Goal: Task Accomplishment & Management: Manage account settings

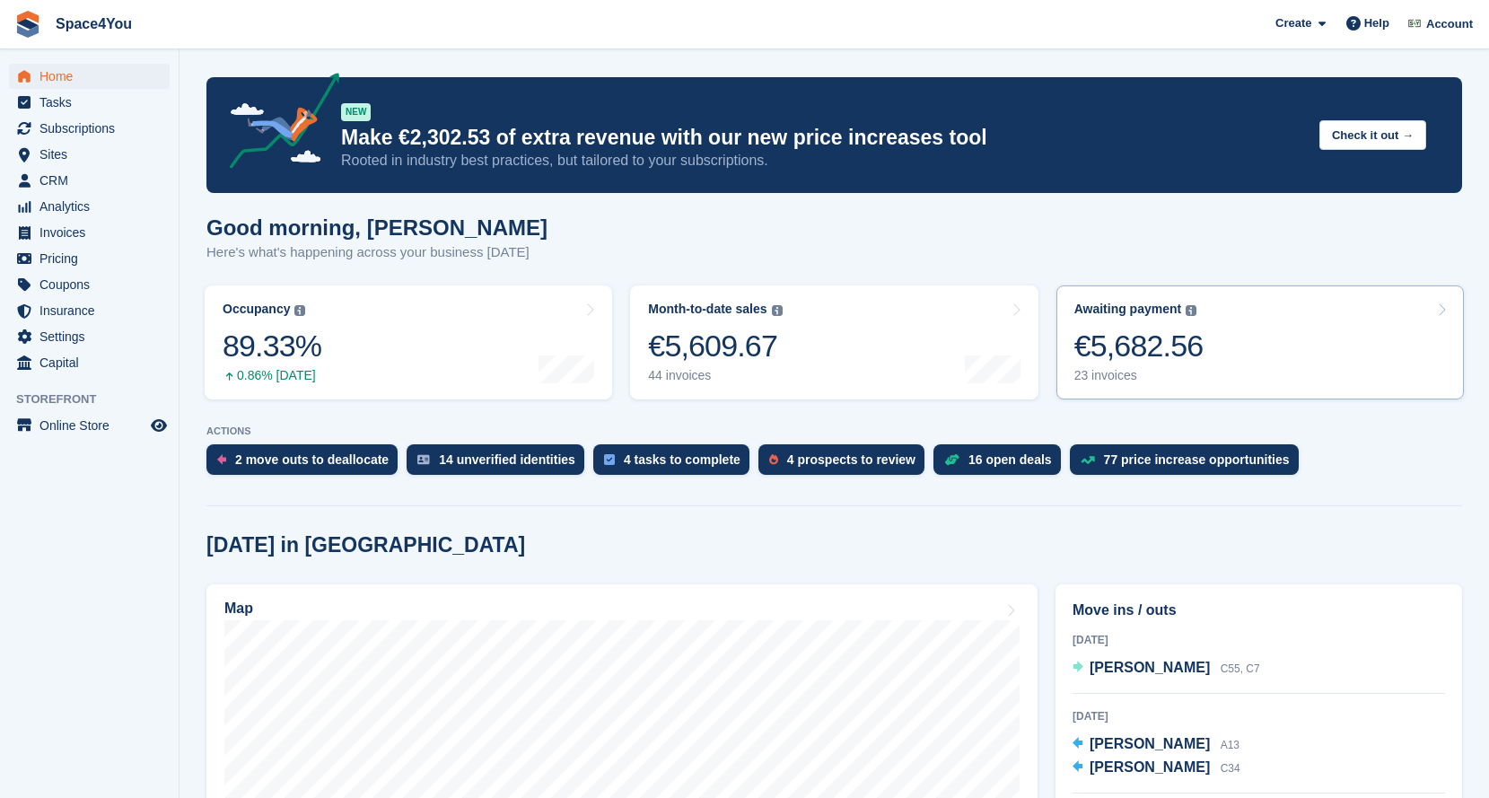
click at [1158, 341] on div "€5,682.56" at bounding box center [1138, 346] width 129 height 37
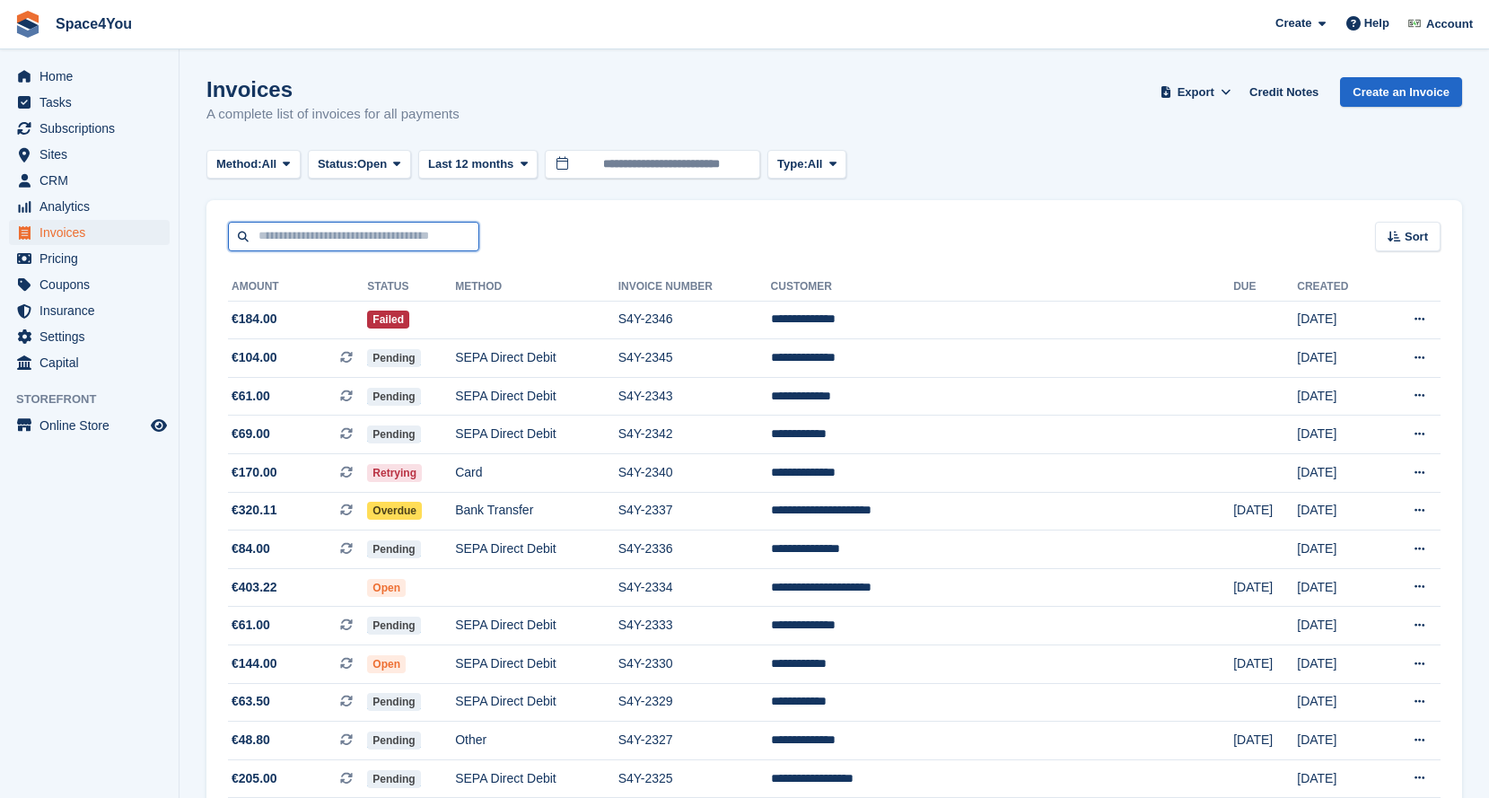
click at [382, 241] on input "text" at bounding box center [353, 237] width 251 height 30
type input "***"
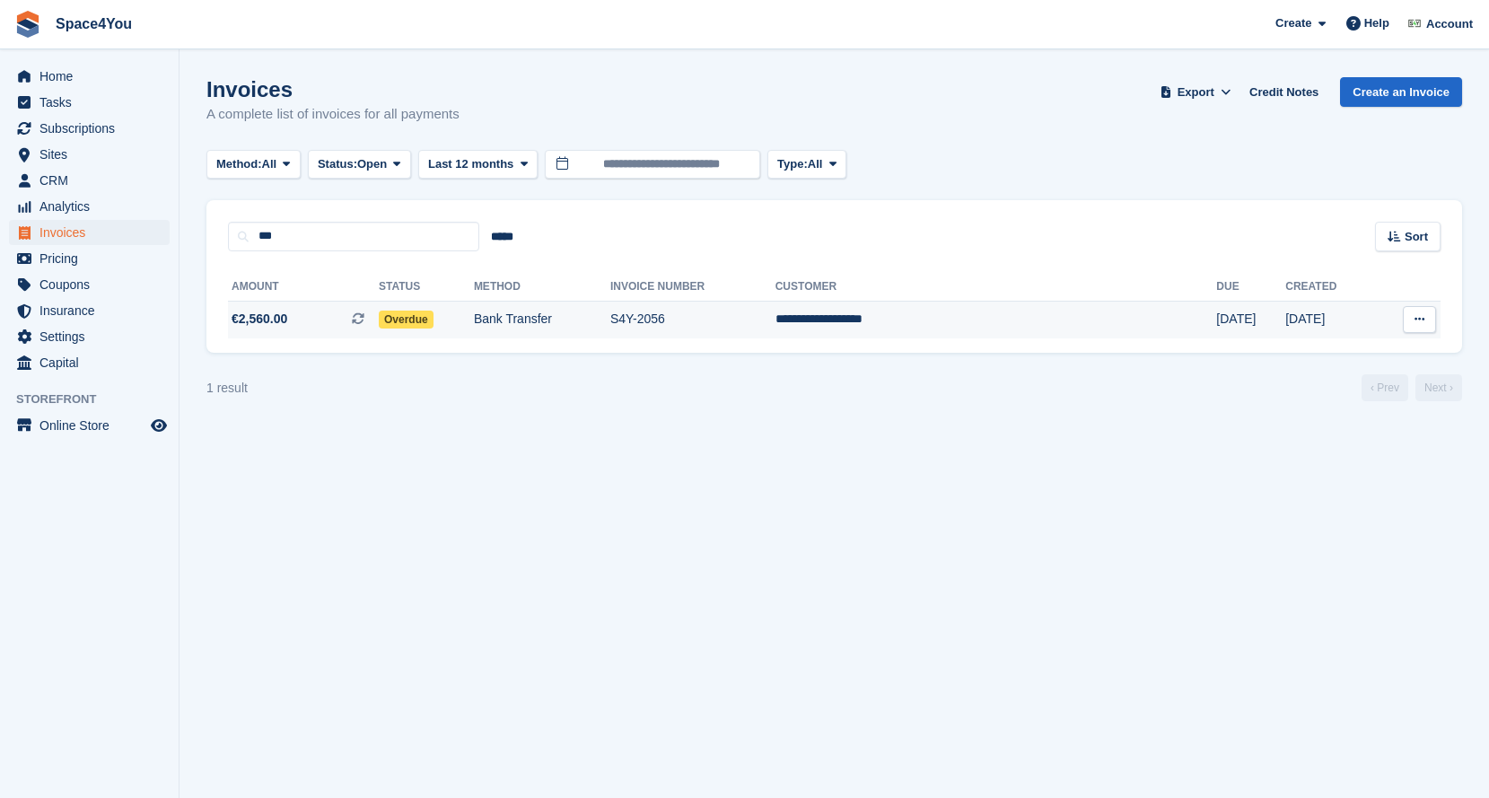
click at [349, 323] on span "€2,560.00 This is a recurring subscription invoice." at bounding box center [303, 319] width 151 height 19
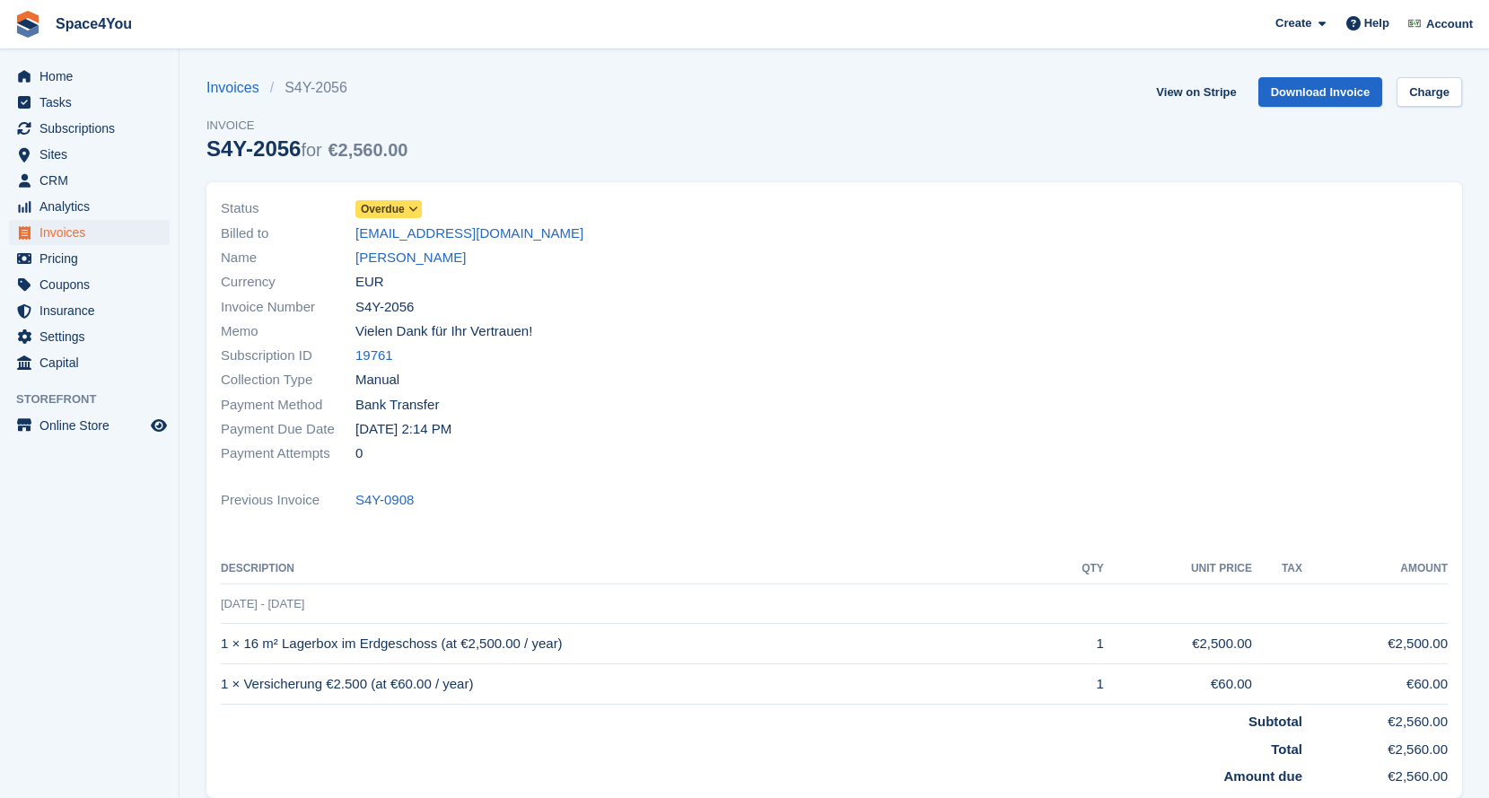
click at [414, 208] on icon at bounding box center [413, 209] width 10 height 11
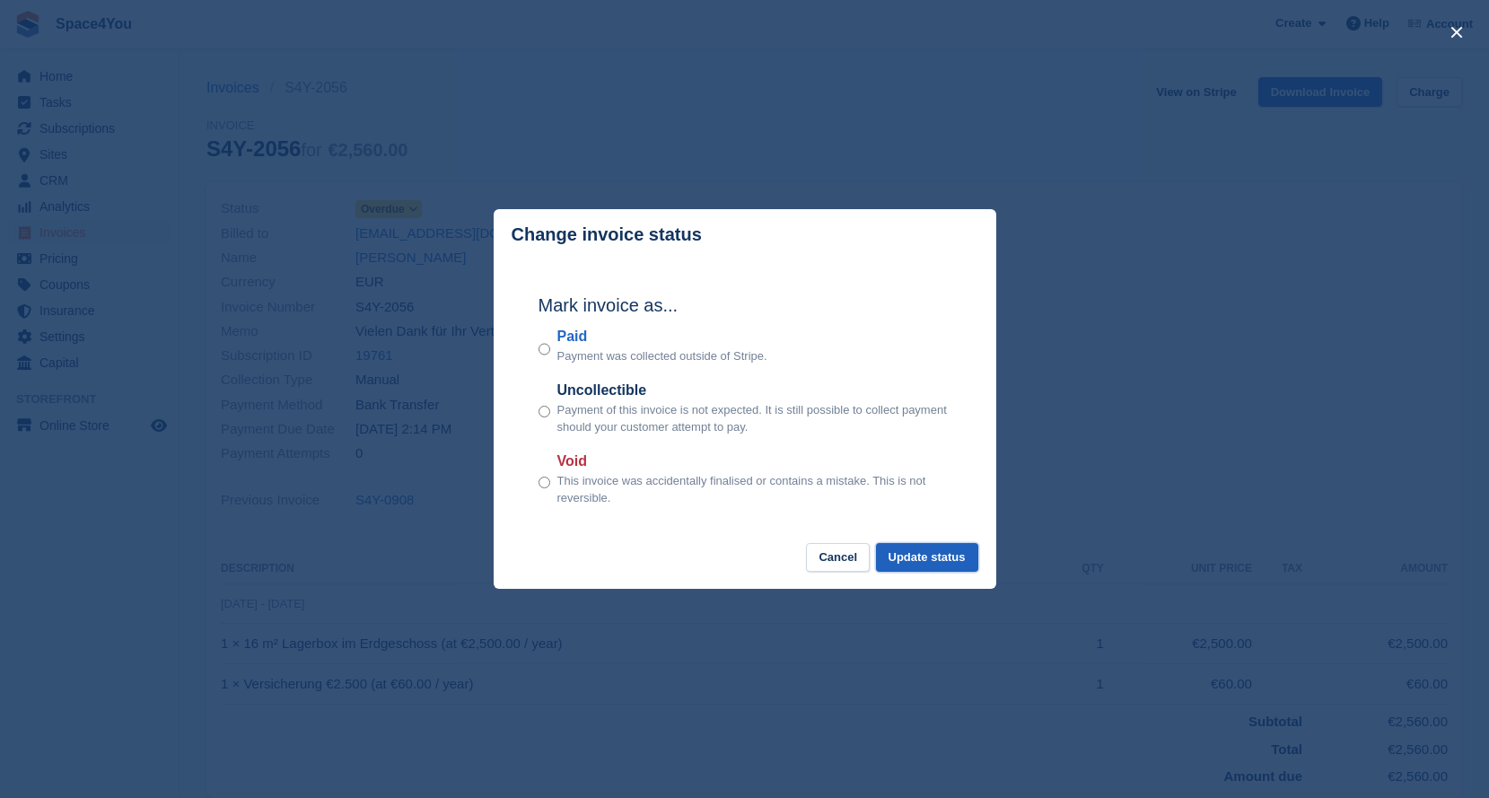
click at [931, 550] on button "Update status" at bounding box center [927, 558] width 102 height 30
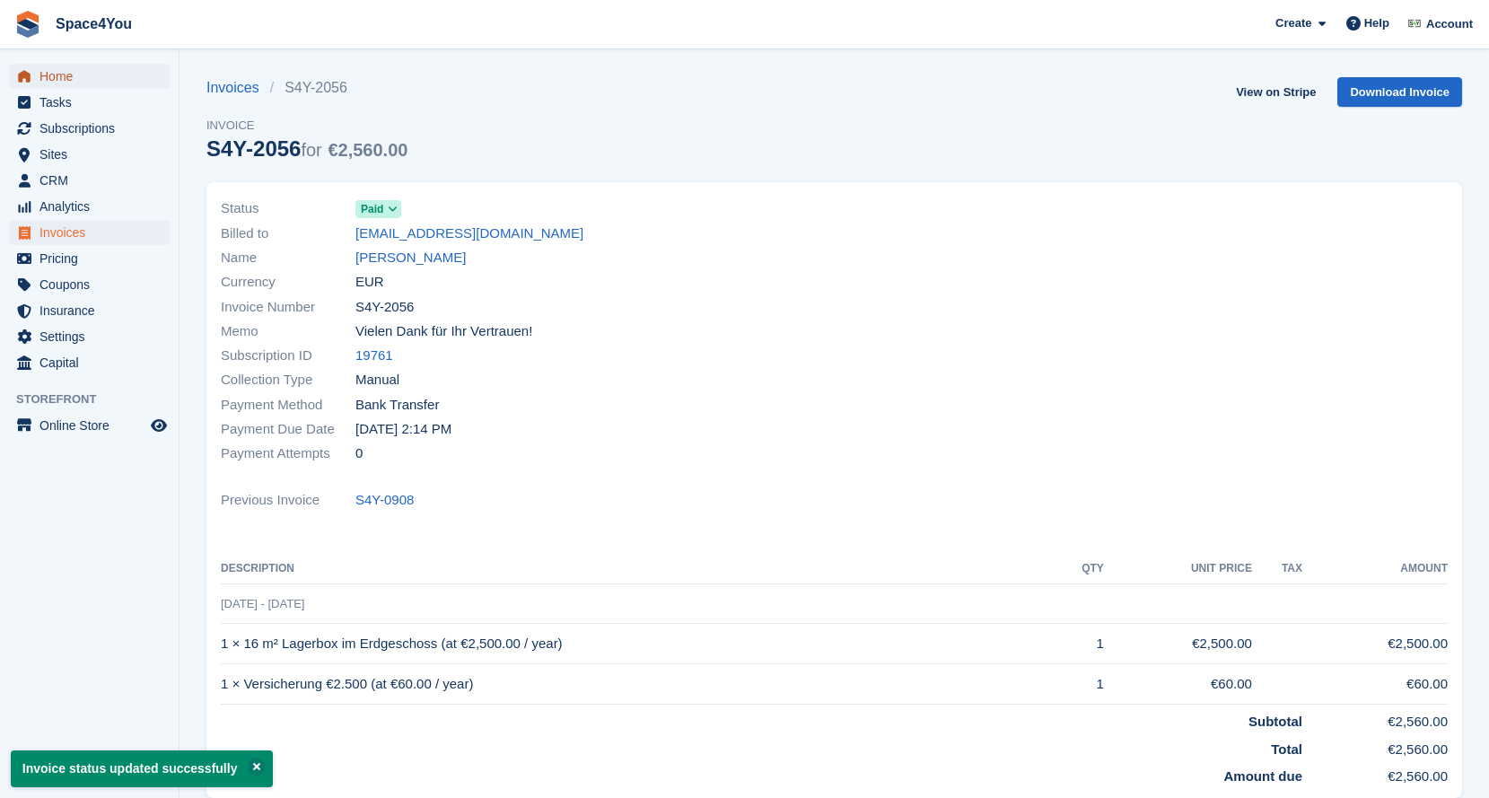
click at [76, 71] on span "Home" at bounding box center [93, 76] width 108 height 25
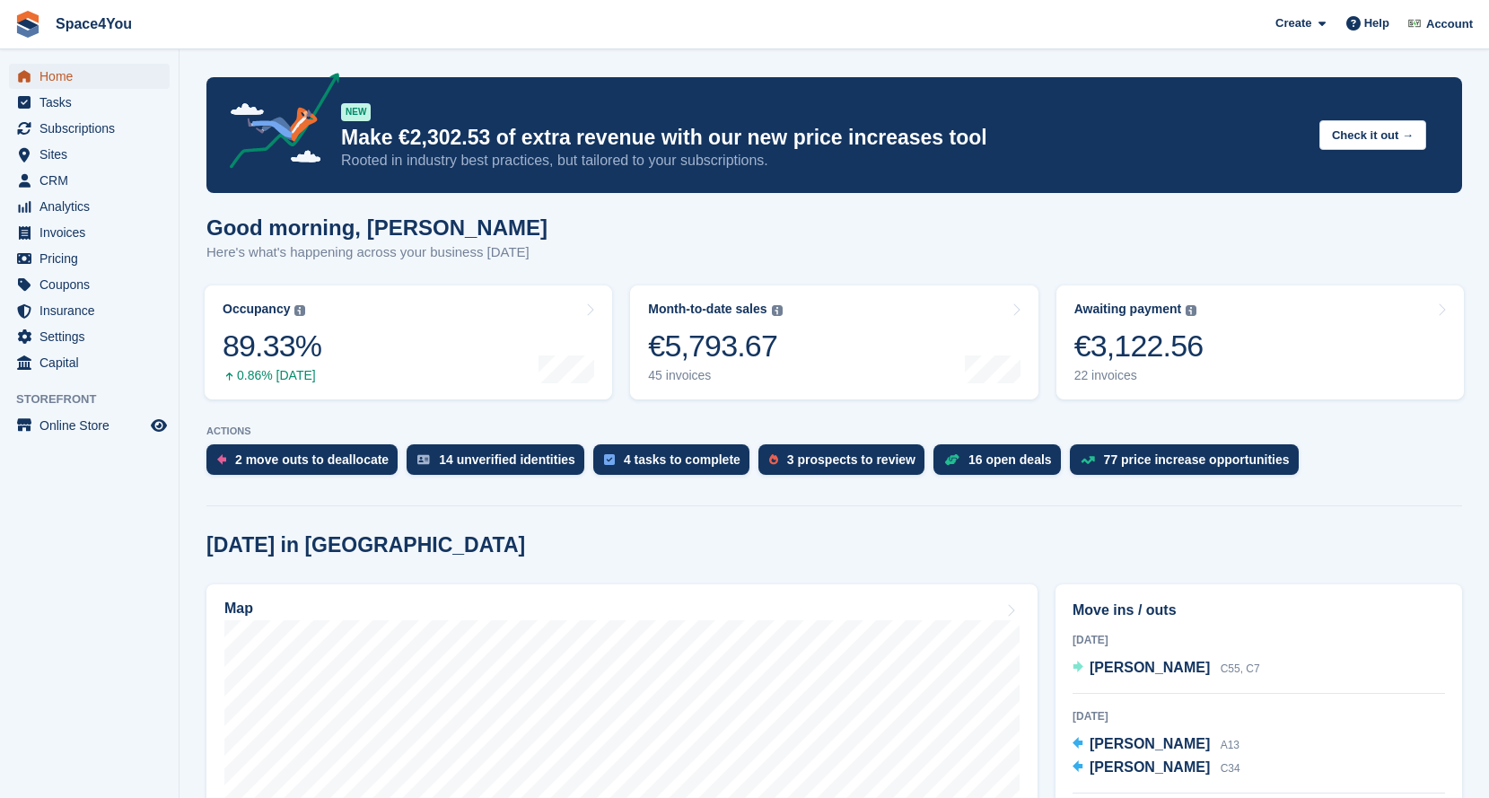
click at [76, 76] on span "Home" at bounding box center [93, 76] width 108 height 25
